Goal: Transaction & Acquisition: Purchase product/service

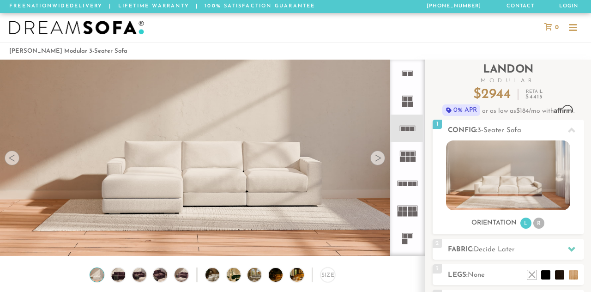
click at [408, 186] on icon at bounding box center [407, 183] width 27 height 27
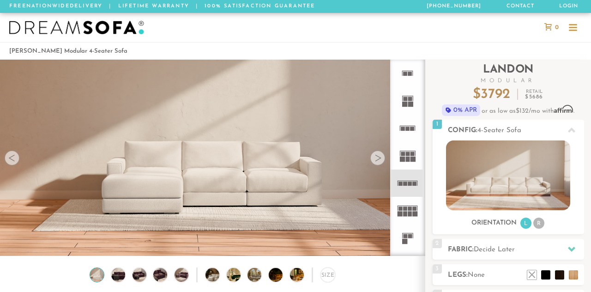
click at [16, 160] on div at bounding box center [12, 158] width 15 height 15
click at [8, 159] on div at bounding box center [12, 158] width 15 height 15
click at [374, 155] on div at bounding box center [378, 158] width 15 height 15
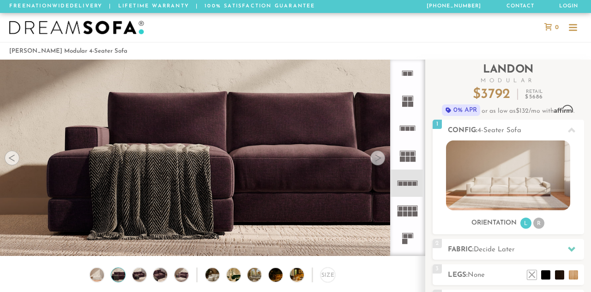
click at [378, 155] on div at bounding box center [378, 158] width 15 height 15
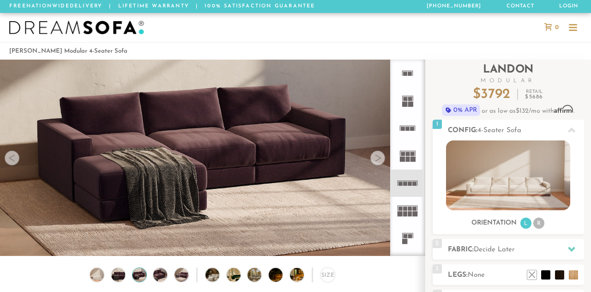
click at [379, 156] on div at bounding box center [378, 158] width 15 height 15
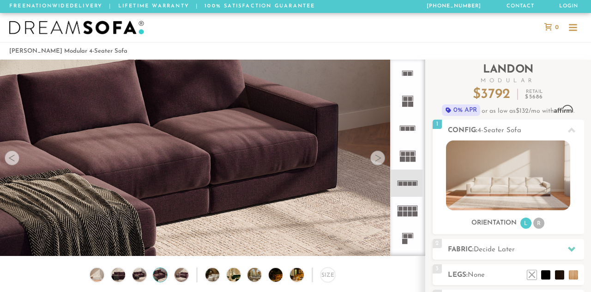
click at [379, 156] on div at bounding box center [378, 158] width 15 height 15
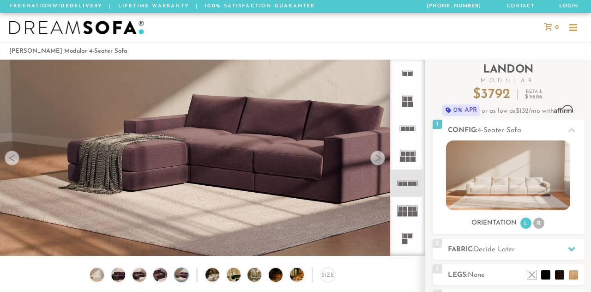
click at [408, 181] on rect at bounding box center [408, 181] width 20 height 0
click at [410, 182] on rect at bounding box center [410, 184] width 4 height 4
click at [408, 181] on rect at bounding box center [408, 181] width 20 height 0
click at [411, 178] on icon at bounding box center [407, 183] width 27 height 27
click at [518, 177] on img at bounding box center [508, 175] width 124 height 70
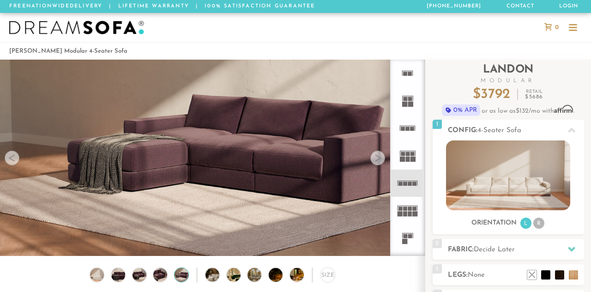
click at [515, 177] on img at bounding box center [508, 175] width 124 height 70
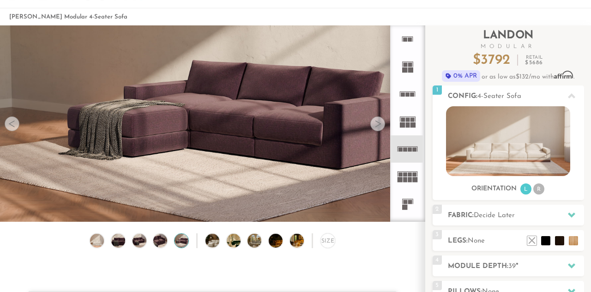
scroll to position [36, 0]
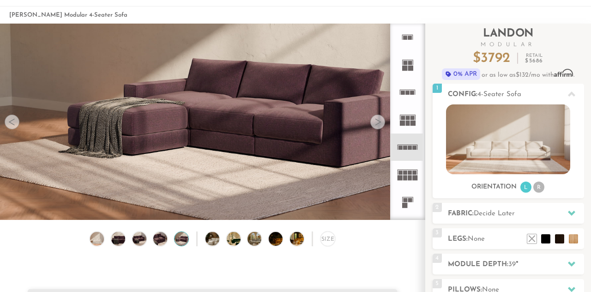
click at [570, 213] on icon at bounding box center [571, 213] width 7 height 5
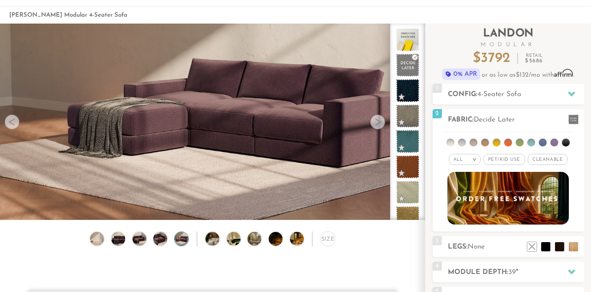
click at [570, 118] on span at bounding box center [574, 120] width 10 height 10
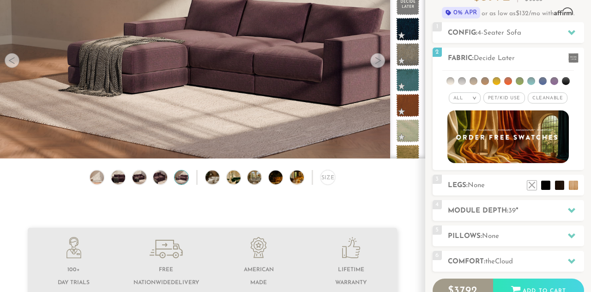
scroll to position [107, 0]
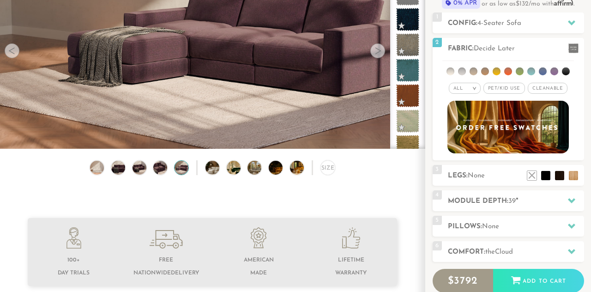
click at [570, 201] on icon at bounding box center [571, 200] width 7 height 5
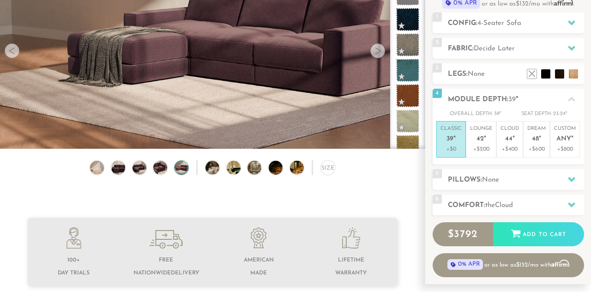
click at [481, 148] on p "+$200" at bounding box center [481, 149] width 22 height 8
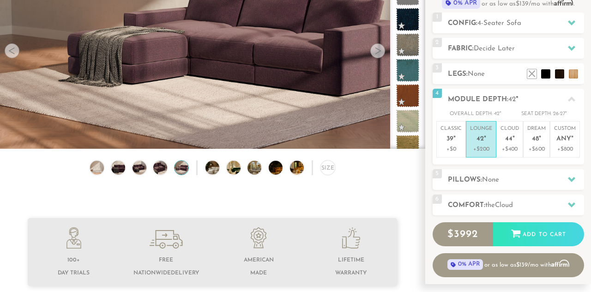
click at [511, 144] on p "Cloud 44 "" at bounding box center [510, 135] width 18 height 20
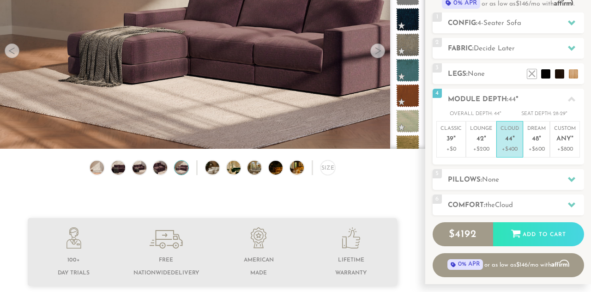
click at [571, 176] on icon at bounding box center [571, 179] width 7 height 7
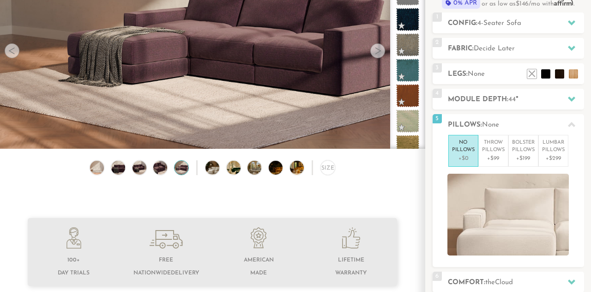
click at [570, 129] on div at bounding box center [571, 124] width 19 height 19
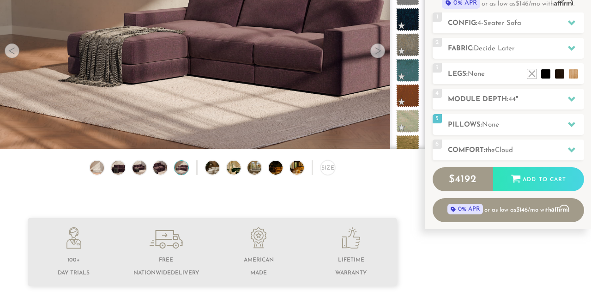
click at [568, 151] on icon at bounding box center [571, 149] width 7 height 7
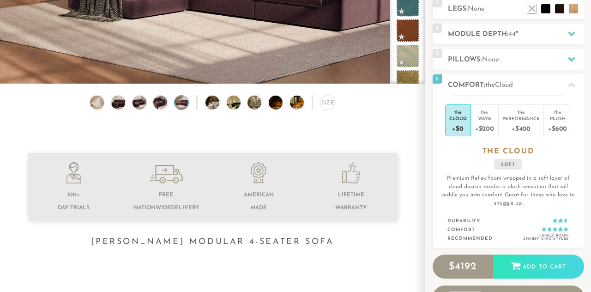
scroll to position [173, 0]
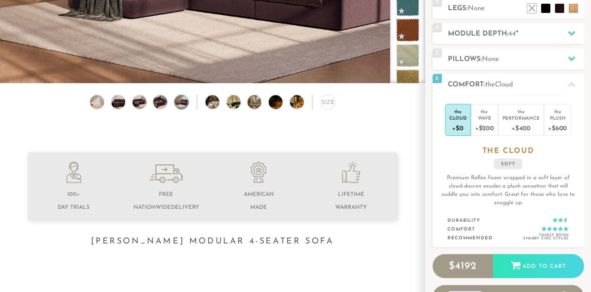
click at [480, 124] on div "+$200" at bounding box center [484, 127] width 19 height 13
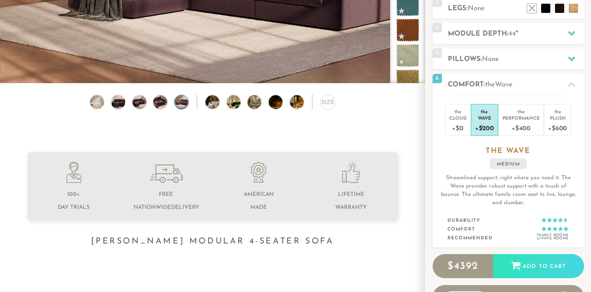
click at [521, 125] on div "+$400" at bounding box center [521, 127] width 37 height 13
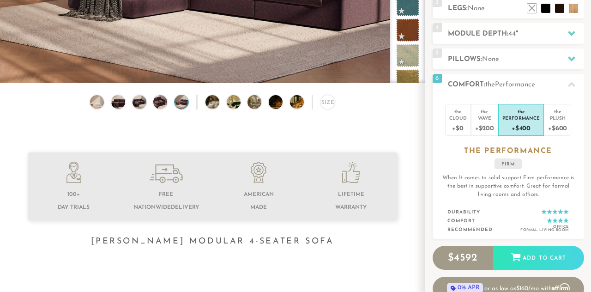
click at [556, 119] on div "Plush" at bounding box center [557, 118] width 19 height 6
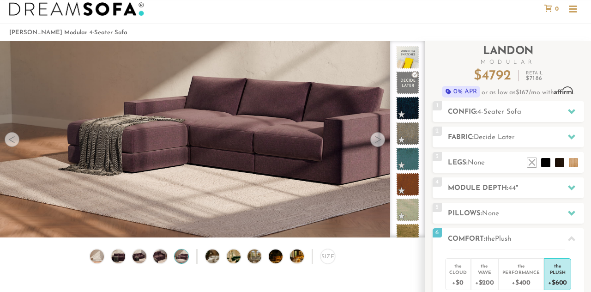
scroll to position [7, 0]
